Goal: Task Accomplishment & Management: Manage account settings

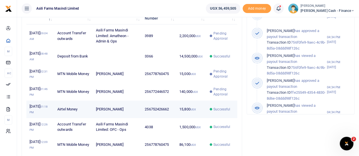
scroll to position [178, 0]
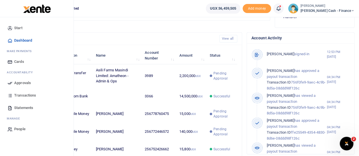
click at [21, 83] on span "Approvals" at bounding box center [22, 83] width 17 height 6
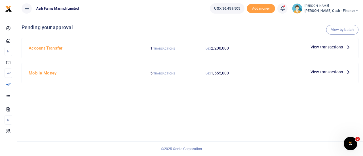
click at [341, 71] on span "View transactions" at bounding box center [327, 72] width 32 height 6
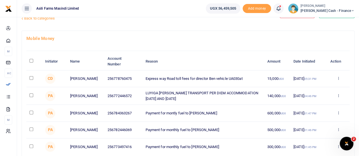
scroll to position [28, 0]
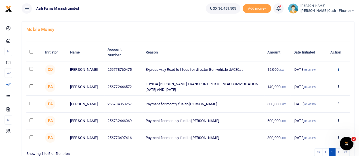
click at [338, 69] on icon at bounding box center [338, 69] width 4 height 4
click at [310, 103] on link "Details" at bounding box center [317, 104] width 45 height 8
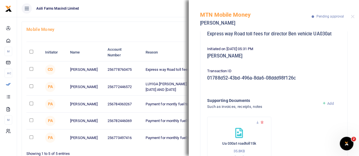
scroll to position [83, 0]
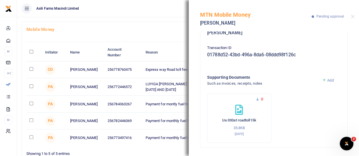
click at [258, 100] on icon at bounding box center [258, 100] width 4 height 4
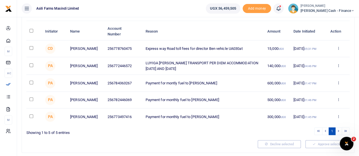
scroll to position [57, 0]
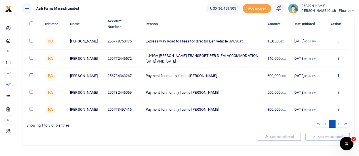
click at [30, 40] on input "checkbox" at bounding box center [31, 41] width 4 height 4
checkbox input "true"
click at [31, 56] on input "checkbox" at bounding box center [31, 58] width 4 height 4
checkbox input "true"
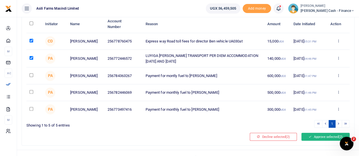
click at [321, 139] on button "Approve selected (2)" at bounding box center [325, 137] width 48 height 8
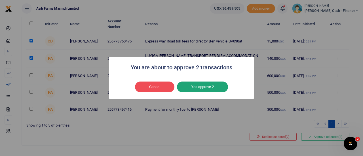
click at [208, 87] on button "Yes approve 2" at bounding box center [202, 87] width 51 height 11
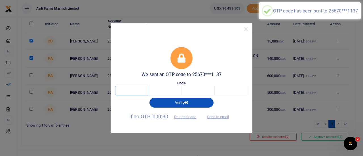
click at [136, 89] on input "text" at bounding box center [131, 91] width 33 height 10
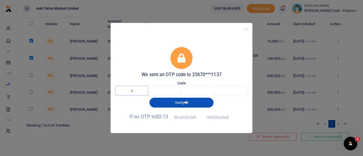
type input "7"
type input "3"
type input "7"
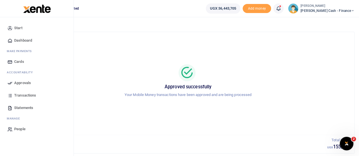
click at [31, 84] on link "Approvals" at bounding box center [37, 83] width 64 height 12
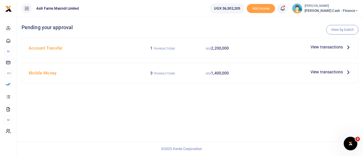
click at [346, 47] on icon at bounding box center [348, 47] width 6 height 6
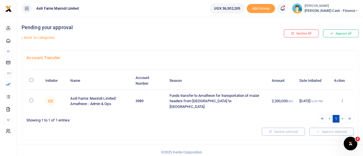
click at [344, 99] on icon at bounding box center [342, 101] width 4 height 4
click at [317, 130] on link "Details" at bounding box center [321, 133] width 45 height 8
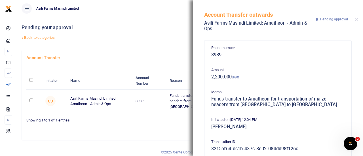
scroll to position [94, 0]
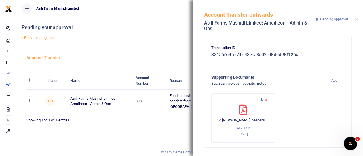
click at [260, 99] on icon at bounding box center [262, 100] width 4 height 4
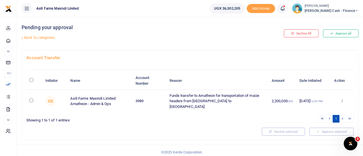
click at [33, 99] on input "checkbox" at bounding box center [31, 101] width 4 height 4
checkbox input "true"
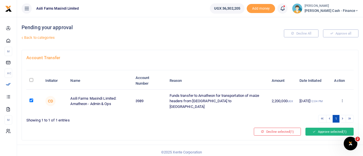
click at [320, 128] on button "Approve selected (1)" at bounding box center [329, 132] width 48 height 8
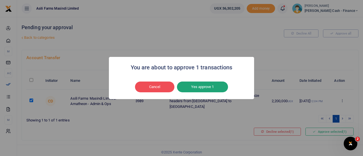
click at [202, 87] on button "Yes approve 1" at bounding box center [202, 87] width 51 height 11
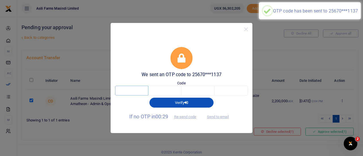
click at [134, 91] on input "text" at bounding box center [131, 91] width 33 height 10
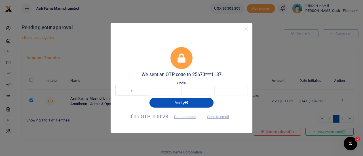
type input "4"
type input "7"
type input "2"
type input "4"
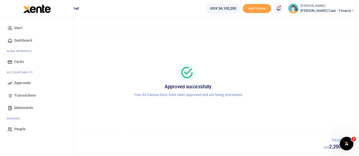
click at [19, 88] on link "Approvals" at bounding box center [37, 83] width 64 height 12
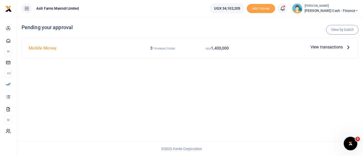
click at [336, 47] on span "View transactions" at bounding box center [327, 47] width 32 height 6
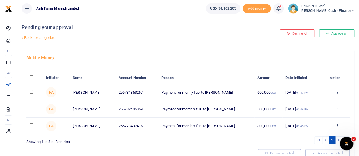
click at [29, 77] on input "\a \a : activate to sort column descending" at bounding box center [31, 77] width 4 height 4
checkbox input "true"
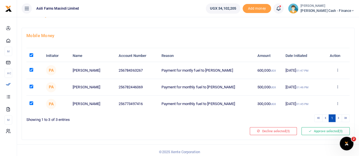
scroll to position [24, 0]
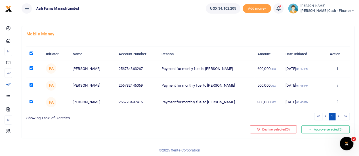
click at [31, 54] on input "\a \a : activate to sort column descending" at bounding box center [31, 54] width 4 height 4
checkbox input "false"
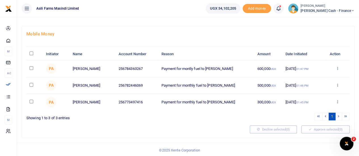
click at [337, 68] on icon at bounding box center [338, 68] width 4 height 4
click at [319, 102] on link "Details" at bounding box center [316, 103] width 45 height 8
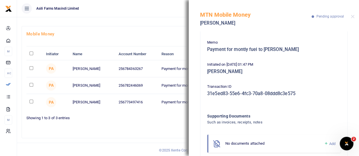
scroll to position [59, 0]
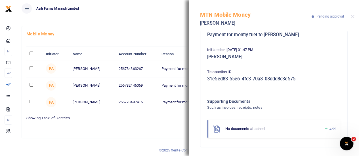
click at [158, 31] on h4 "Mobile Money" at bounding box center [187, 34] width 323 height 6
click at [353, 17] on button "Close" at bounding box center [353, 17] width 4 height 4
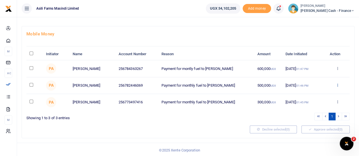
click at [337, 86] on icon at bounding box center [338, 85] width 4 height 4
click at [307, 120] on link "Details" at bounding box center [316, 120] width 45 height 8
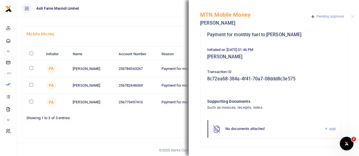
click at [170, 34] on h4 "Mobile Money" at bounding box center [187, 34] width 323 height 6
click at [352, 17] on button "Close" at bounding box center [353, 17] width 4 height 4
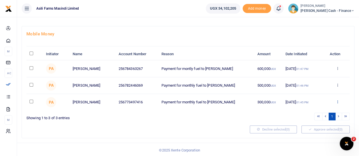
click at [337, 102] on icon at bounding box center [338, 102] width 4 height 4
click at [309, 135] on link "Details" at bounding box center [316, 136] width 45 height 8
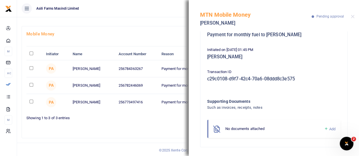
click at [178, 32] on h4 "Mobile Money" at bounding box center [187, 34] width 323 height 6
click at [351, 16] on button "Close" at bounding box center [353, 17] width 4 height 4
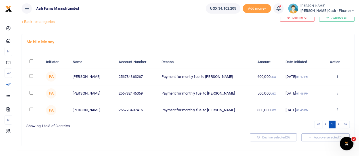
scroll to position [24, 0]
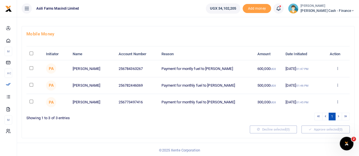
click at [32, 53] on input "\a \a : activate to sort column descending" at bounding box center [31, 54] width 4 height 4
checkbox input "true"
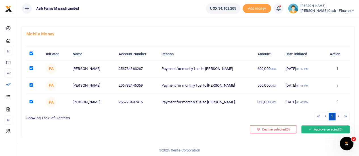
click at [325, 127] on button "Approve selected (3)" at bounding box center [325, 130] width 48 height 8
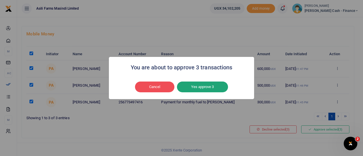
click at [209, 88] on button "Yes approve 3" at bounding box center [202, 87] width 51 height 11
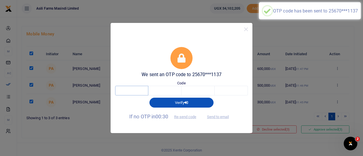
click at [137, 91] on input "text" at bounding box center [131, 91] width 33 height 10
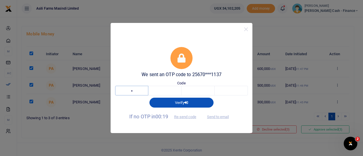
type input "3"
type input "7"
type input "2"
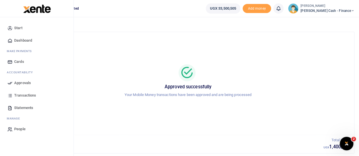
click at [24, 40] on span "Dashboard" at bounding box center [23, 41] width 18 height 6
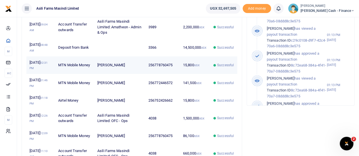
scroll to position [170, 0]
